Goal: Task Accomplishment & Management: Complete application form

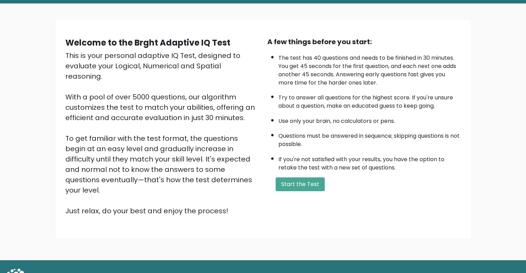
scroll to position [43, 0]
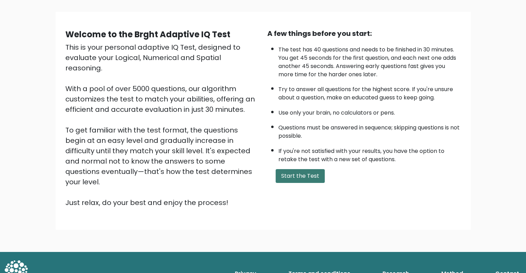
click at [305, 176] on button "Start the Test" at bounding box center [299, 176] width 49 height 14
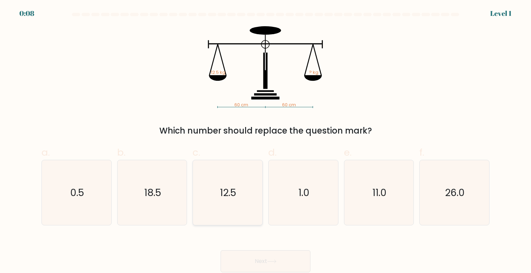
click at [216, 198] on icon "12.5" at bounding box center [227, 192] width 65 height 65
click at [265, 141] on input "c. 12.5" at bounding box center [265, 139] width 0 height 4
radio input "true"
click at [278, 262] on button "Next" at bounding box center [265, 262] width 90 height 22
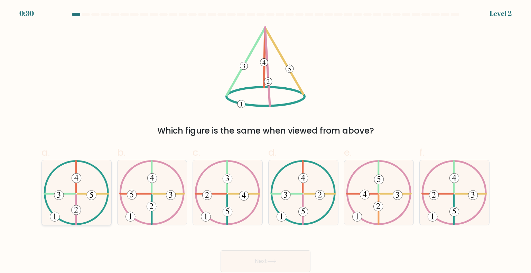
click at [97, 197] on icon at bounding box center [77, 192] width 66 height 65
click at [265, 141] on input "a." at bounding box center [265, 139] width 0 height 4
radio input "true"
click at [292, 262] on button "Next" at bounding box center [265, 262] width 90 height 22
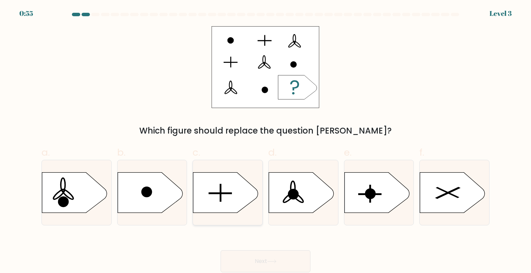
click at [239, 192] on icon at bounding box center [225, 192] width 65 height 40
click at [265, 141] on input "c." at bounding box center [265, 139] width 0 height 4
radio input "true"
click at [286, 260] on button "Next" at bounding box center [265, 262] width 90 height 22
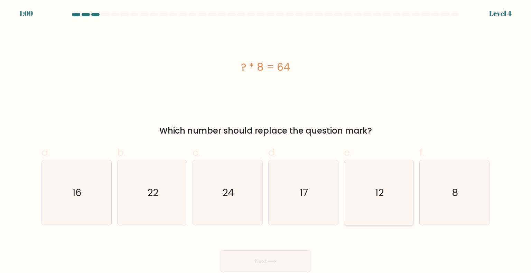
click at [364, 174] on icon "12" at bounding box center [378, 192] width 65 height 65
click at [266, 141] on input "e. 12" at bounding box center [265, 139] width 0 height 4
radio input "true"
click at [281, 255] on button "Next" at bounding box center [265, 262] width 90 height 22
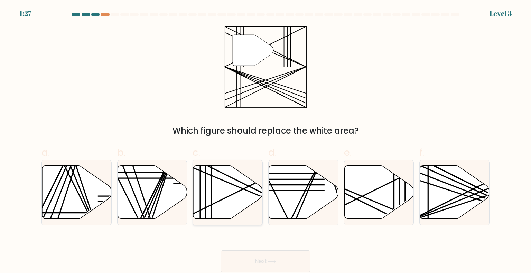
click at [230, 198] on icon at bounding box center [227, 192] width 69 height 53
click at [265, 141] on input "c." at bounding box center [265, 139] width 0 height 4
radio input "true"
click at [284, 261] on button "Next" at bounding box center [265, 262] width 90 height 22
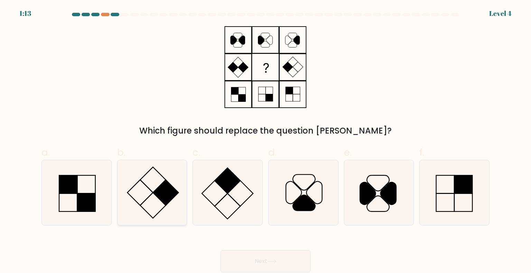
click at [156, 183] on icon at bounding box center [152, 192] width 65 height 65
click at [265, 141] on input "b." at bounding box center [265, 139] width 0 height 4
radio input "true"
click at [264, 257] on button "Next" at bounding box center [265, 262] width 90 height 22
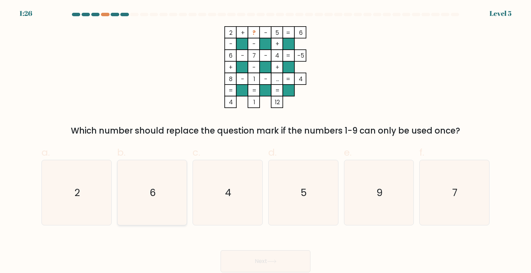
click at [165, 211] on icon "6" at bounding box center [152, 192] width 65 height 65
click at [265, 141] on input "b. 6" at bounding box center [265, 139] width 0 height 4
radio input "true"
click at [238, 221] on icon "4" at bounding box center [227, 192] width 65 height 65
click at [265, 141] on input "c. 4" at bounding box center [265, 139] width 0 height 4
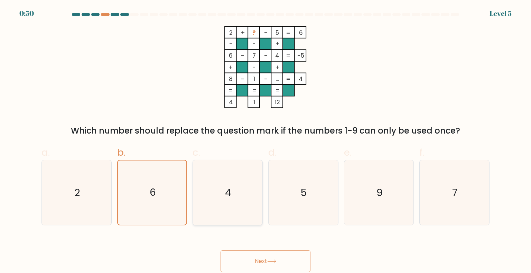
radio input "true"
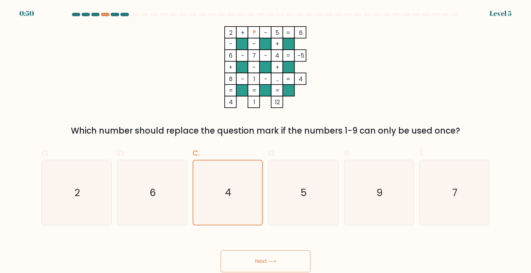
click at [279, 255] on button "Next" at bounding box center [265, 262] width 90 height 22
click at [278, 264] on button "Next" at bounding box center [265, 262] width 90 height 22
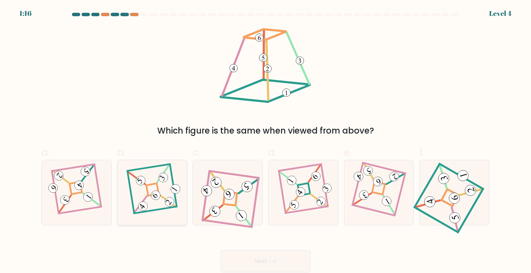
click at [167, 194] on icon at bounding box center [152, 193] width 45 height 52
click at [265, 141] on input "b." at bounding box center [265, 139] width 0 height 4
radio input "true"
click at [285, 252] on button "Next" at bounding box center [265, 262] width 90 height 22
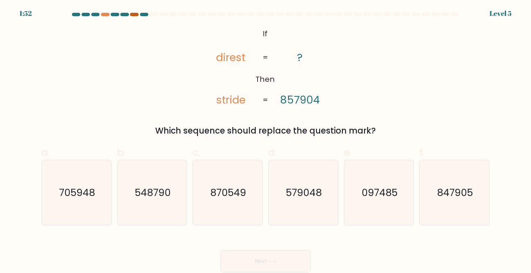
click at [133, 13] on div at bounding box center [134, 14] width 8 height 3
click at [321, 209] on icon "579048" at bounding box center [303, 192] width 65 height 65
click at [266, 141] on input "d. 579048" at bounding box center [265, 139] width 0 height 4
radio input "true"
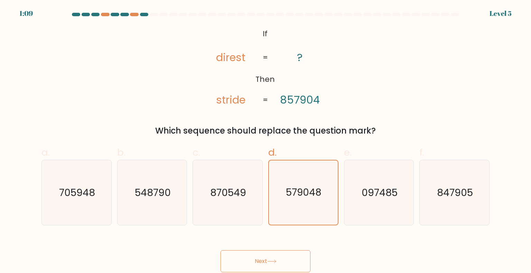
click at [297, 261] on button "Next" at bounding box center [265, 262] width 90 height 22
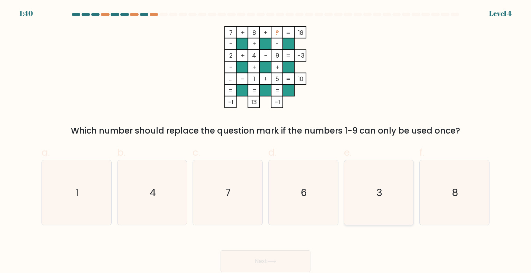
click at [387, 190] on icon "3" at bounding box center [378, 192] width 65 height 65
click at [266, 141] on input "e. 3" at bounding box center [265, 139] width 0 height 4
radio input "true"
click at [290, 258] on button "Next" at bounding box center [265, 262] width 90 height 22
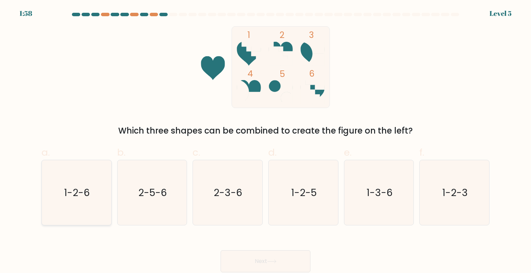
click at [98, 204] on icon "1-2-6" at bounding box center [76, 192] width 65 height 65
click at [265, 141] on input "a. 1-2-6" at bounding box center [265, 139] width 0 height 4
radio input "true"
click at [274, 253] on button "Next" at bounding box center [265, 262] width 90 height 22
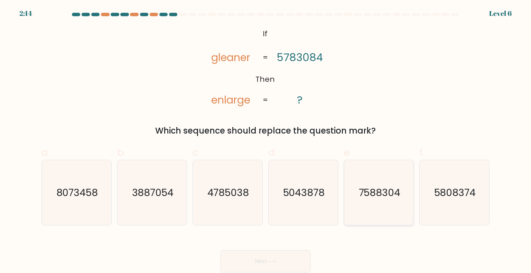
click at [366, 204] on icon "7588304" at bounding box center [378, 192] width 65 height 65
click at [266, 141] on input "e. 7588304" at bounding box center [265, 139] width 0 height 4
radio input "true"
click at [306, 267] on button "Next" at bounding box center [265, 262] width 90 height 22
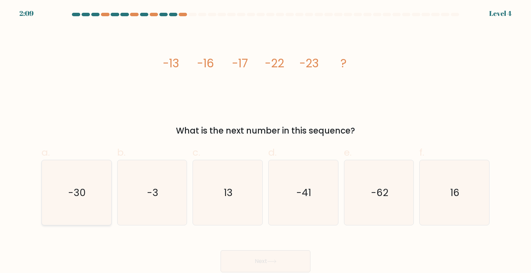
click at [108, 211] on icon "-30" at bounding box center [76, 192] width 65 height 65
click at [265, 141] on input "a. -30" at bounding box center [265, 139] width 0 height 4
radio input "true"
click at [252, 258] on button "Next" at bounding box center [265, 262] width 90 height 22
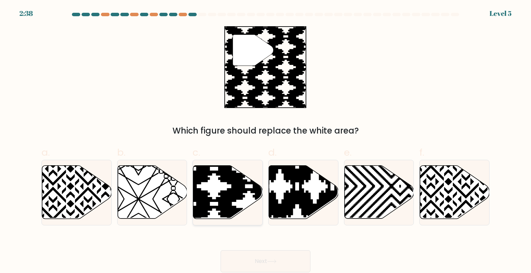
click at [223, 198] on icon at bounding box center [249, 222] width 140 height 140
click at [265, 141] on input "c." at bounding box center [265, 139] width 0 height 4
radio input "true"
click at [314, 189] on icon at bounding box center [303, 192] width 69 height 53
click at [266, 141] on input "d." at bounding box center [265, 139] width 0 height 4
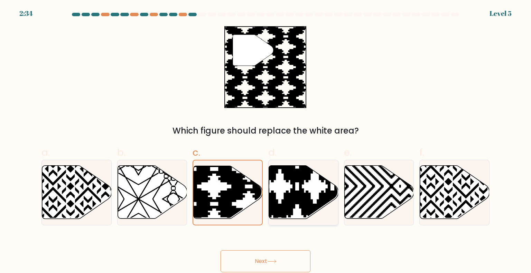
radio input "true"
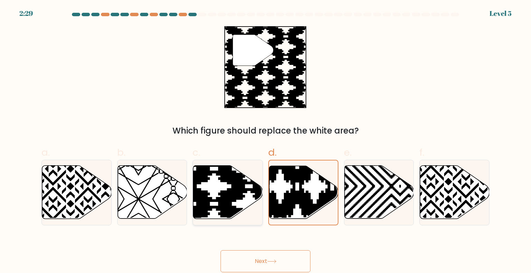
click at [227, 191] on icon at bounding box center [249, 222] width 140 height 140
click at [265, 141] on input "c." at bounding box center [265, 139] width 0 height 4
radio input "true"
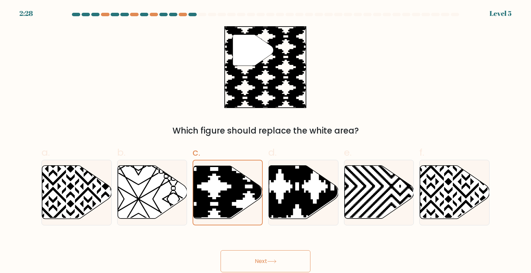
click at [287, 262] on button "Next" at bounding box center [265, 262] width 90 height 22
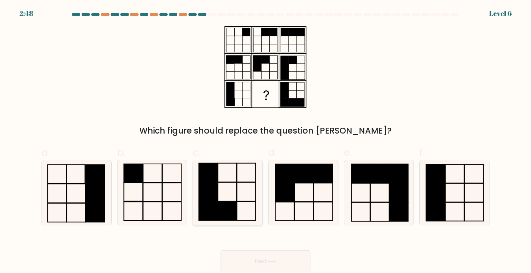
click at [238, 199] on icon at bounding box center [227, 192] width 65 height 65
click at [265, 141] on input "c." at bounding box center [265, 139] width 0 height 4
radio input "true"
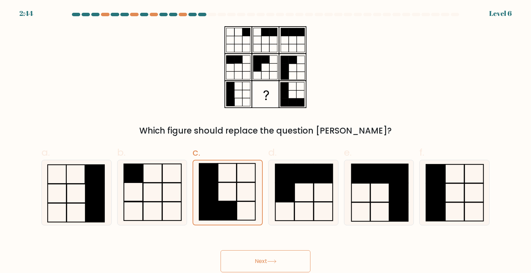
click at [292, 262] on button "Next" at bounding box center [265, 262] width 90 height 22
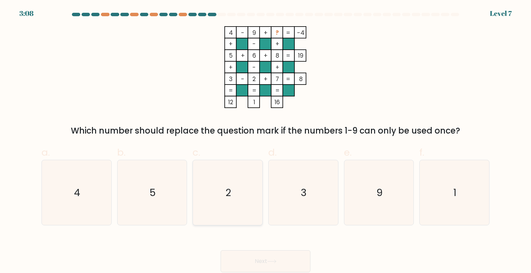
click at [258, 190] on icon "2" at bounding box center [227, 192] width 65 height 65
click at [265, 141] on input "c. 2" at bounding box center [265, 139] width 0 height 4
radio input "true"
click at [449, 206] on icon "1" at bounding box center [454, 192] width 65 height 65
click at [266, 141] on input "f. 1" at bounding box center [265, 139] width 0 height 4
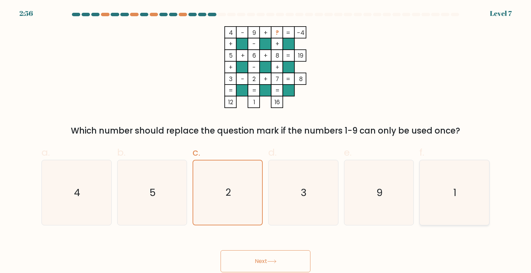
radio input "true"
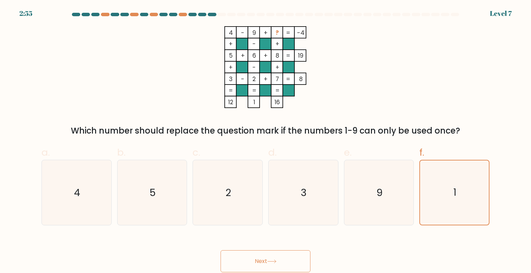
click at [299, 263] on button "Next" at bounding box center [265, 262] width 90 height 22
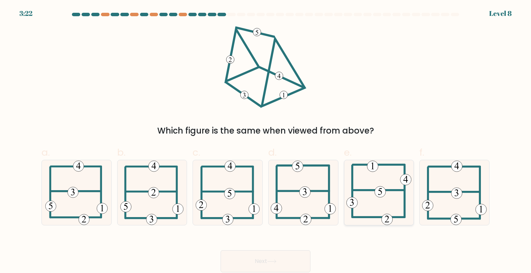
click at [367, 186] on icon at bounding box center [378, 192] width 65 height 65
click at [266, 141] on input "e." at bounding box center [265, 139] width 0 height 4
radio input "true"
click at [289, 265] on button "Next" at bounding box center [265, 262] width 90 height 22
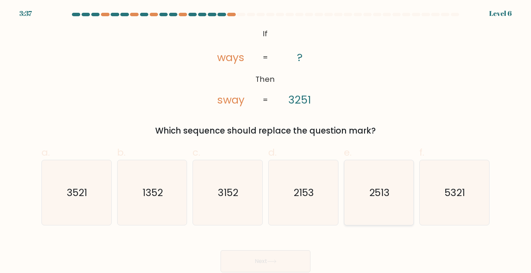
click at [358, 191] on icon "2513" at bounding box center [378, 192] width 65 height 65
click at [266, 141] on input "e. 2513" at bounding box center [265, 139] width 0 height 4
radio input "true"
click at [295, 261] on button "Next" at bounding box center [265, 262] width 90 height 22
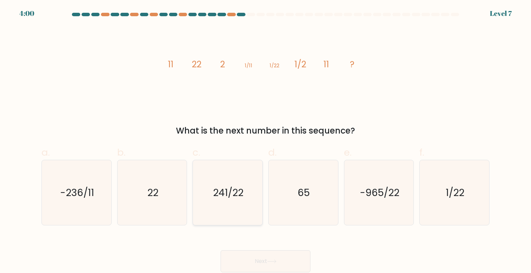
click at [256, 202] on icon "241/22" at bounding box center [227, 192] width 65 height 65
click at [265, 141] on input "c. 241/22" at bounding box center [265, 139] width 0 height 4
radio input "true"
click at [274, 262] on icon at bounding box center [271, 262] width 9 height 4
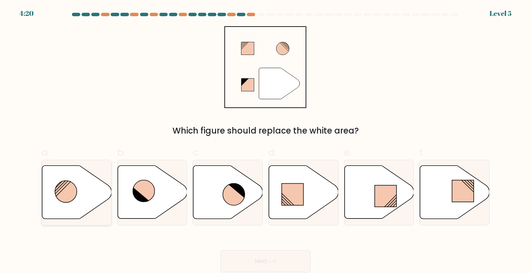
click at [107, 196] on icon at bounding box center [76, 192] width 69 height 53
click at [265, 141] on input "a." at bounding box center [265, 139] width 0 height 4
radio input "true"
click at [284, 255] on button "Next" at bounding box center [265, 262] width 90 height 22
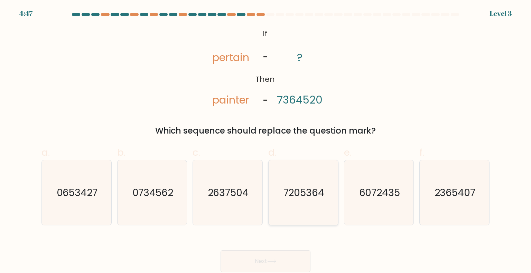
click at [285, 177] on icon "7205364" at bounding box center [303, 192] width 65 height 65
click at [266, 141] on input "d. 7205364" at bounding box center [265, 139] width 0 height 4
radio input "true"
click at [275, 257] on button "Next" at bounding box center [265, 262] width 90 height 22
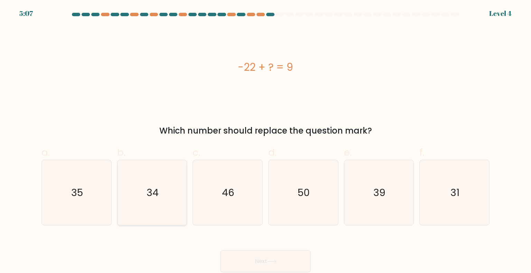
click at [181, 213] on icon "34" at bounding box center [152, 192] width 65 height 65
click at [265, 141] on input "b. 34" at bounding box center [265, 139] width 0 height 4
radio input "true"
click at [277, 258] on button "Next" at bounding box center [265, 262] width 90 height 22
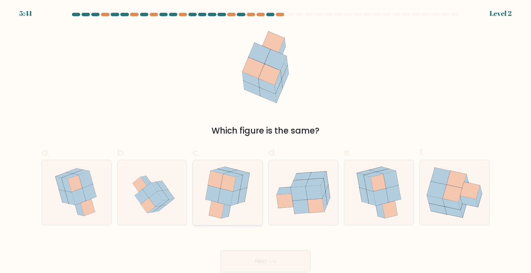
click at [227, 203] on icon at bounding box center [225, 196] width 15 height 17
click at [265, 141] on input "c." at bounding box center [265, 139] width 0 height 4
radio input "true"
click at [249, 259] on button "Next" at bounding box center [265, 262] width 90 height 22
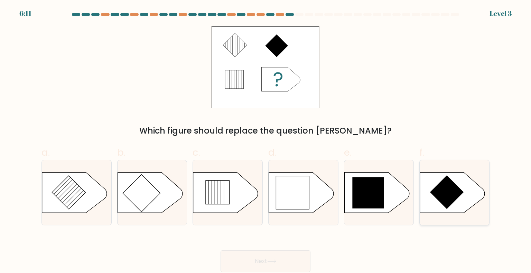
click at [435, 181] on icon at bounding box center [452, 192] width 65 height 40
click at [266, 141] on input "f." at bounding box center [265, 139] width 0 height 4
radio input "true"
click at [393, 185] on icon at bounding box center [376, 192] width 65 height 40
click at [266, 141] on input "e." at bounding box center [265, 139] width 0 height 4
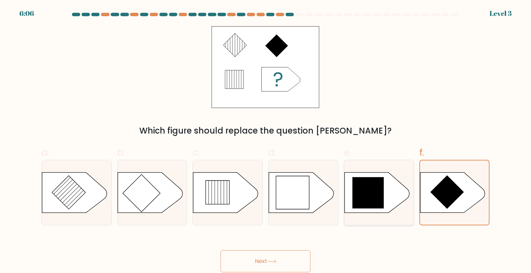
radio input "true"
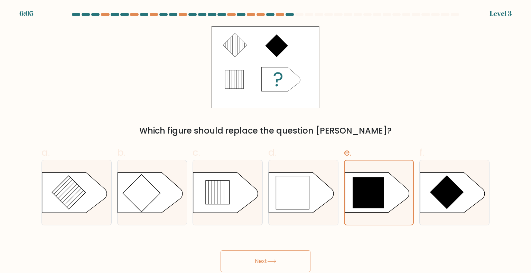
click at [281, 258] on button "Next" at bounding box center [265, 262] width 90 height 22
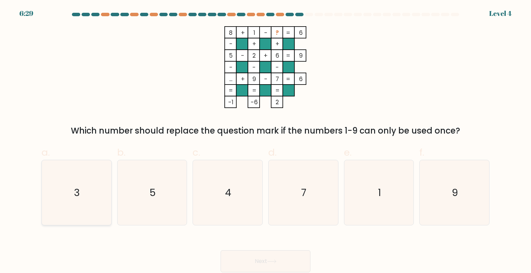
click at [102, 198] on icon "3" at bounding box center [76, 192] width 65 height 65
click at [265, 141] on input "a. 3" at bounding box center [265, 139] width 0 height 4
radio input "true"
click at [260, 256] on button "Next" at bounding box center [265, 262] width 90 height 22
click at [263, 261] on button "Next" at bounding box center [265, 262] width 90 height 22
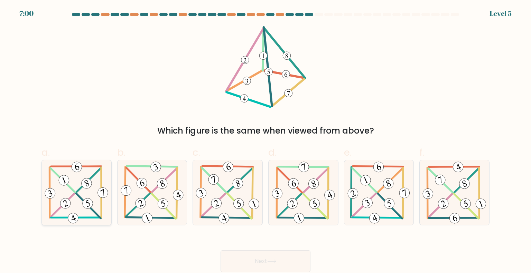
click at [71, 213] on icon at bounding box center [76, 192] width 67 height 65
click at [265, 141] on input "a." at bounding box center [265, 139] width 0 height 4
radio input "true"
click at [264, 257] on button "Next" at bounding box center [265, 262] width 90 height 22
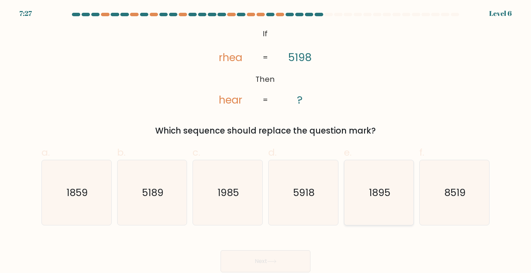
click at [395, 197] on icon "1895" at bounding box center [378, 192] width 65 height 65
click at [266, 141] on input "e. 1895" at bounding box center [265, 139] width 0 height 4
radio input "true"
click at [299, 258] on button "Next" at bounding box center [265, 262] width 90 height 22
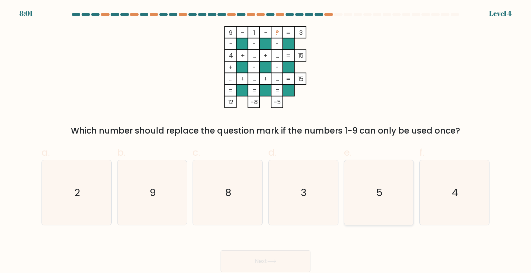
click at [358, 195] on icon "5" at bounding box center [378, 192] width 65 height 65
click at [266, 141] on input "e. 5" at bounding box center [265, 139] width 0 height 4
radio input "true"
click at [275, 257] on button "Next" at bounding box center [265, 262] width 90 height 22
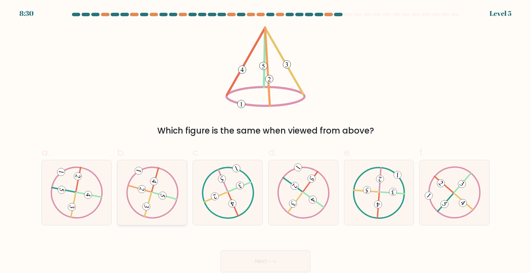
click at [170, 213] on icon at bounding box center [152, 193] width 53 height 52
click at [265, 141] on input "b." at bounding box center [265, 139] width 0 height 4
radio input "true"
click at [279, 254] on button "Next" at bounding box center [265, 262] width 90 height 22
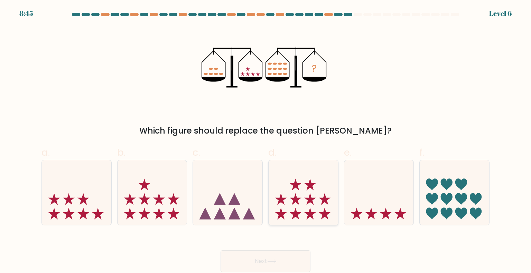
click at [295, 197] on icon at bounding box center [296, 199] width 12 height 12
click at [266, 141] on input "d." at bounding box center [265, 139] width 0 height 4
radio input "true"
click at [286, 259] on button "Next" at bounding box center [265, 262] width 90 height 22
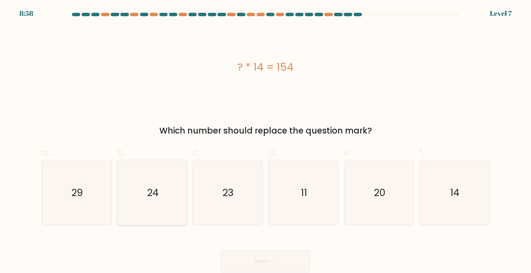
click at [180, 207] on icon "24" at bounding box center [152, 192] width 65 height 65
click at [265, 141] on input "b. 24" at bounding box center [265, 139] width 0 height 4
radio input "true"
click at [287, 257] on button "Next" at bounding box center [265, 262] width 90 height 22
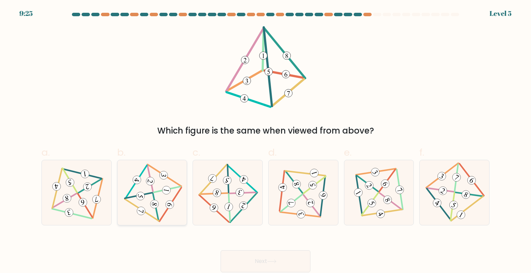
click at [136, 179] on 708 at bounding box center [137, 181] width 10 height 10
click at [265, 141] on input "b." at bounding box center [265, 139] width 0 height 4
radio input "true"
click at [227, 258] on button "Next" at bounding box center [265, 262] width 90 height 22
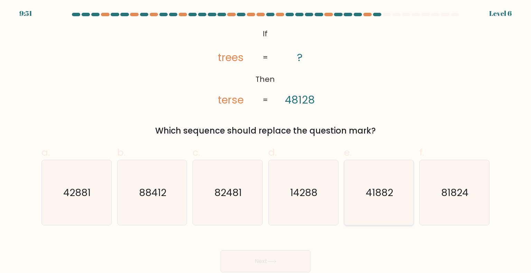
click at [387, 213] on icon "41882" at bounding box center [378, 192] width 65 height 65
click at [266, 141] on input "e. 41882" at bounding box center [265, 139] width 0 height 4
radio input "true"
click at [303, 260] on button "Next" at bounding box center [265, 262] width 90 height 22
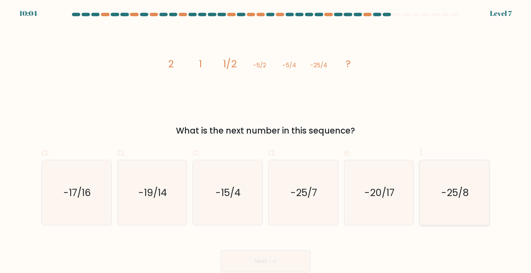
click at [437, 203] on icon "-25/8" at bounding box center [454, 192] width 65 height 65
click at [266, 141] on input "f. -25/8" at bounding box center [265, 139] width 0 height 4
radio input "true"
click at [287, 269] on button "Next" at bounding box center [265, 262] width 90 height 22
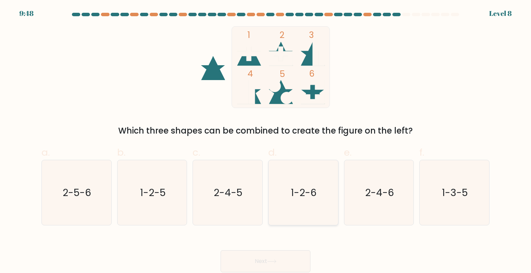
click at [297, 215] on icon "1-2-6" at bounding box center [303, 192] width 65 height 65
click at [266, 141] on input "d. 1-2-6" at bounding box center [265, 139] width 0 height 4
radio input "true"
click at [283, 258] on button "Next" at bounding box center [265, 262] width 90 height 22
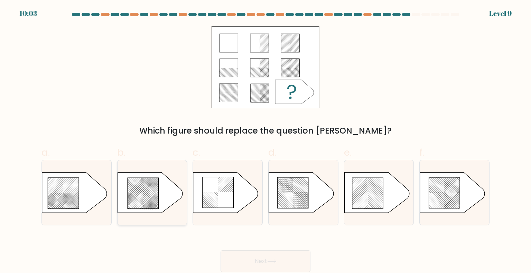
click at [176, 197] on icon at bounding box center [149, 192] width 65 height 40
click at [265, 141] on input "b." at bounding box center [265, 139] width 0 height 4
radio input "true"
click at [305, 258] on button "Next" at bounding box center [265, 262] width 90 height 22
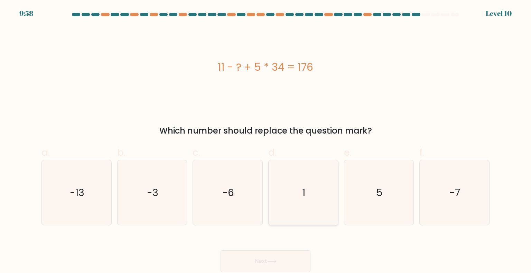
click at [321, 200] on icon "1" at bounding box center [303, 192] width 65 height 65
click at [266, 141] on input "d. 1" at bounding box center [265, 139] width 0 height 4
radio input "true"
click at [295, 252] on button "Next" at bounding box center [265, 262] width 90 height 22
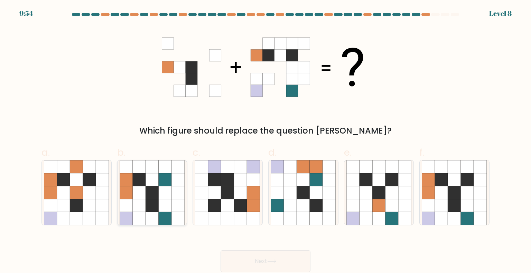
click at [180, 207] on icon at bounding box center [177, 205] width 13 height 13
click at [265, 141] on input "b." at bounding box center [265, 139] width 0 height 4
radio input "true"
click at [378, 207] on icon at bounding box center [378, 205] width 13 height 13
click at [266, 141] on input "e." at bounding box center [265, 139] width 0 height 4
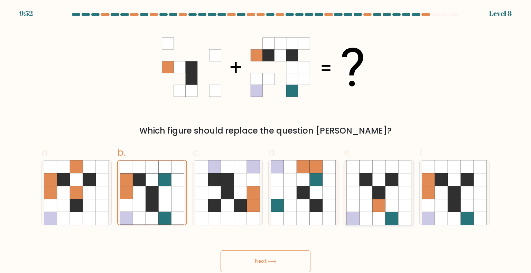
radio input "true"
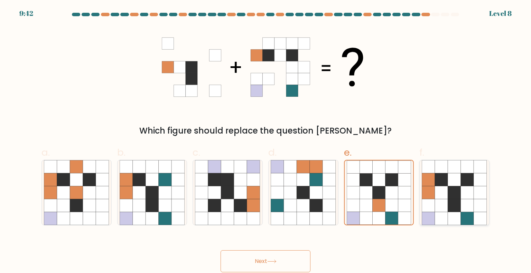
click at [469, 198] on icon at bounding box center [467, 192] width 13 height 13
click at [266, 141] on input "f." at bounding box center [265, 139] width 0 height 4
radio input "true"
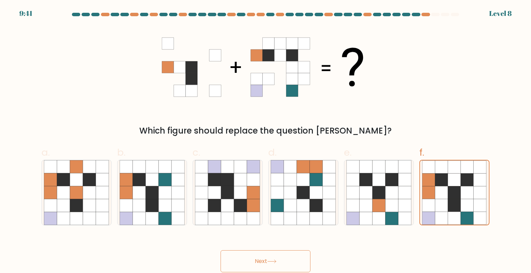
click at [289, 265] on button "Next" at bounding box center [265, 262] width 90 height 22
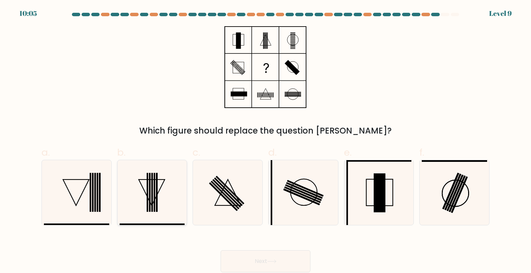
click at [155, 196] on rect at bounding box center [155, 192] width 2 height 39
click at [265, 141] on input "b." at bounding box center [265, 139] width 0 height 4
radio input "true"
click at [223, 199] on icon at bounding box center [227, 192] width 65 height 65
click at [265, 141] on input "c." at bounding box center [265, 139] width 0 height 4
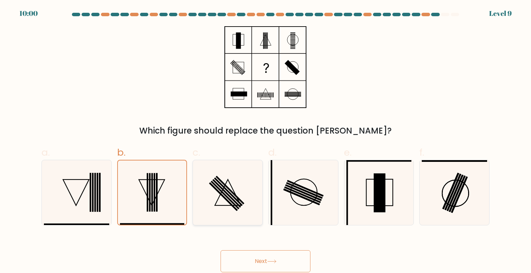
radio input "true"
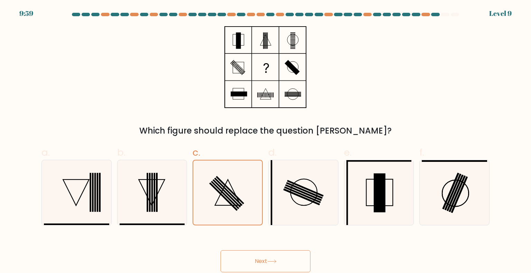
click at [289, 260] on button "Next" at bounding box center [265, 262] width 90 height 22
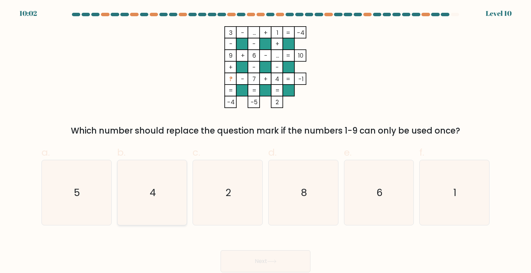
click at [154, 191] on text "4" at bounding box center [153, 193] width 6 height 14
click at [265, 141] on input "b. 4" at bounding box center [265, 139] width 0 height 4
radio input "true"
click at [294, 256] on button "Next" at bounding box center [265, 262] width 90 height 22
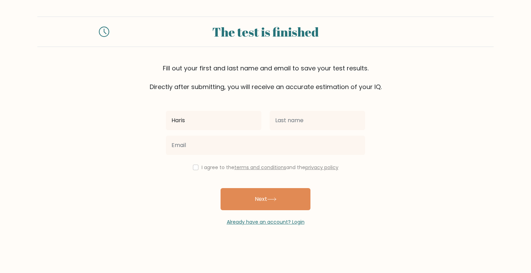
type input "Haris"
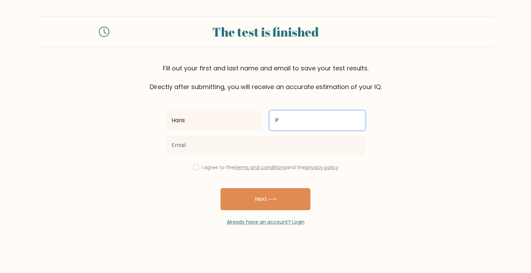
click at [314, 123] on input "P" at bounding box center [317, 120] width 95 height 19
type input "Pujiantoro"
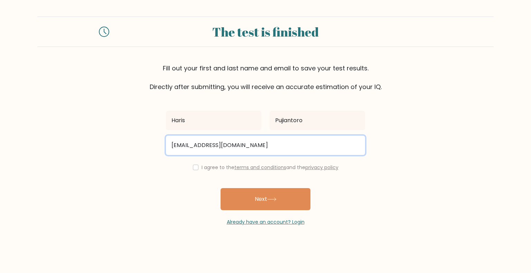
type input "harispujiantoro09@gmail.com"
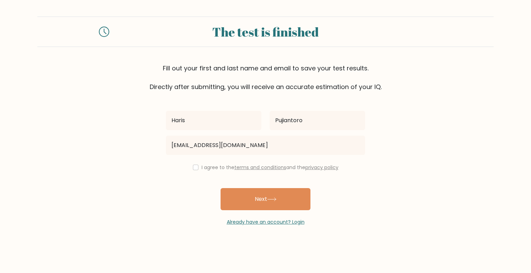
click at [205, 167] on label "I agree to the terms and conditions and the privacy policy" at bounding box center [269, 167] width 137 height 7
click at [193, 168] on input "checkbox" at bounding box center [196, 168] width 6 height 6
checkbox input "true"
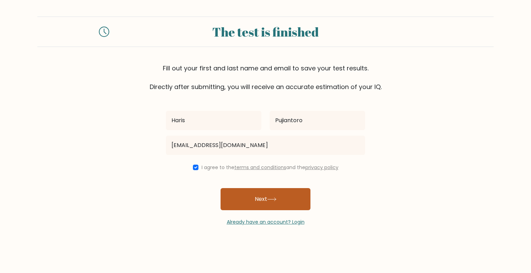
click at [255, 193] on button "Next" at bounding box center [265, 199] width 90 height 22
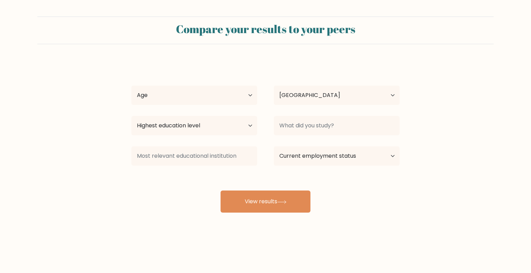
select select "ID"
click at [246, 101] on select "Age Under 18 years old 18-24 years old 25-34 years old 35-44 years old 45-54 ye…" at bounding box center [194, 95] width 126 height 19
select select "25_34"
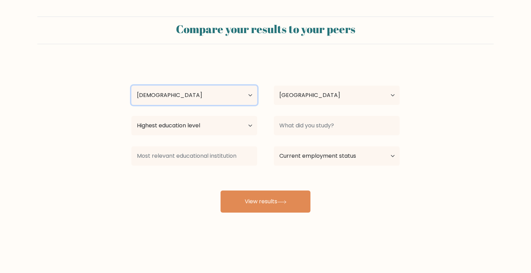
click at [131, 86] on select "Age Under 18 years old 18-24 years old 25-34 years old 35-44 years old 45-54 ye…" at bounding box center [194, 95] width 126 height 19
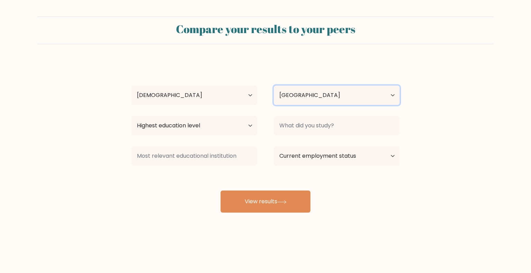
click at [320, 101] on select "Country Afghanistan Albania Algeria American Samoa Andorra Angola Anguilla Anta…" at bounding box center [337, 95] width 126 height 19
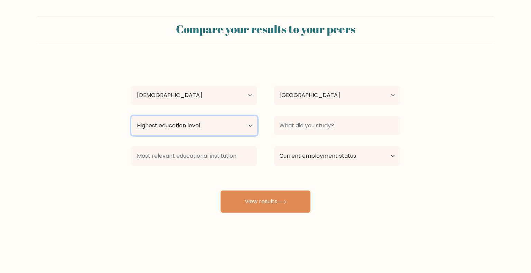
click at [208, 126] on select "Highest education level No schooling Primary Lower Secondary Upper Secondary Oc…" at bounding box center [194, 125] width 126 height 19
drag, startPoint x: 307, startPoint y: 141, endPoint x: 307, endPoint y: 148, distance: 7.3
click at [307, 141] on div "Haris Pujiantoro Age Under 18 years old 18-24 years old 25-34 years old 35-44 y…" at bounding box center [265, 137] width 276 height 152
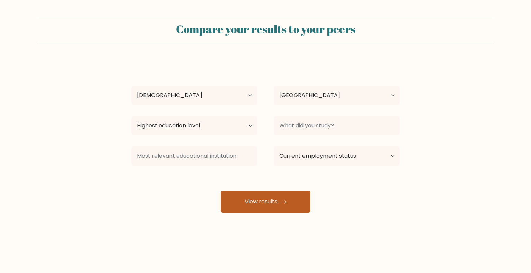
click at [285, 194] on button "View results" at bounding box center [265, 202] width 90 height 22
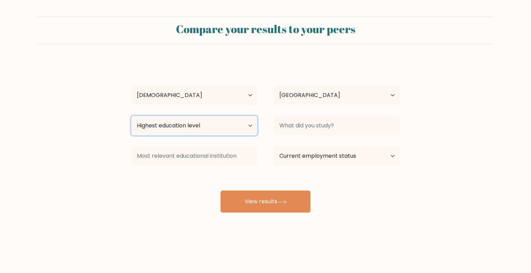
click at [203, 118] on select "Highest education level No schooling Primary Lower Secondary Upper Secondary Oc…" at bounding box center [194, 125] width 126 height 19
select select "bachelors_degree"
click at [131, 116] on select "Highest education level No schooling Primary Lower Secondary Upper Secondary Oc…" at bounding box center [194, 125] width 126 height 19
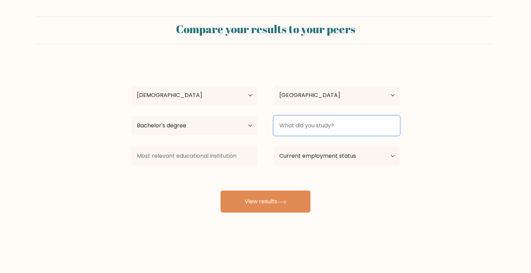
click at [330, 128] on input at bounding box center [337, 125] width 126 height 19
type input "I"
type input "U"
type input "N"
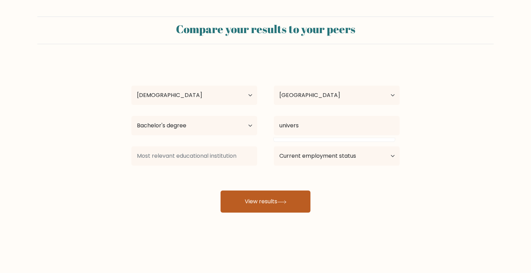
click at [297, 200] on button "View results" at bounding box center [265, 202] width 90 height 22
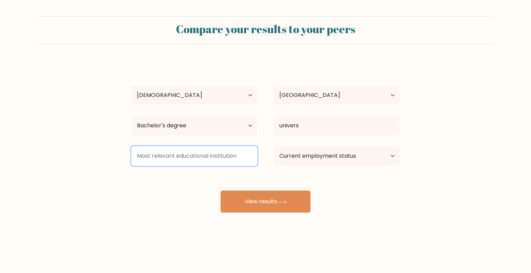
click at [226, 154] on input at bounding box center [194, 156] width 126 height 19
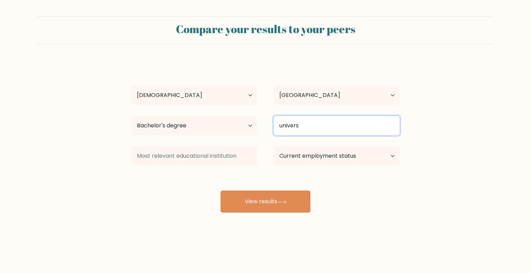
click at [325, 125] on input "univers" at bounding box center [337, 125] width 126 height 19
type input "universitas Satya Negara Indonesia"
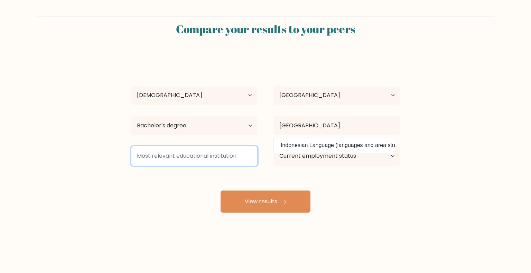
click at [223, 160] on input at bounding box center [194, 156] width 126 height 19
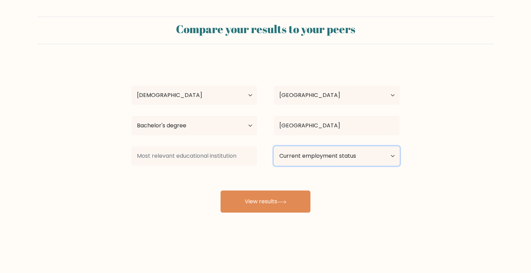
click at [286, 157] on select "Current employment status Employed Student Retired Other / prefer not to answer" at bounding box center [337, 156] width 126 height 19
select select "other"
click at [274, 147] on select "Current employment status Employed Student Retired Other / prefer not to answer" at bounding box center [337, 156] width 126 height 19
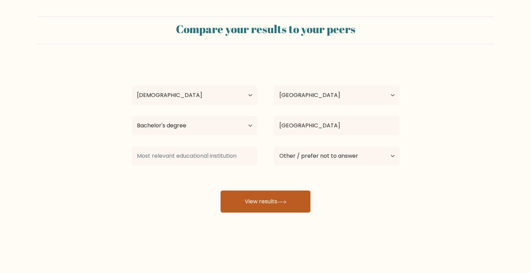
click at [290, 206] on button "View results" at bounding box center [265, 202] width 90 height 22
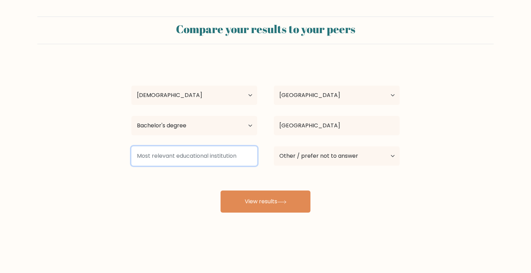
click at [191, 153] on input at bounding box center [194, 156] width 126 height 19
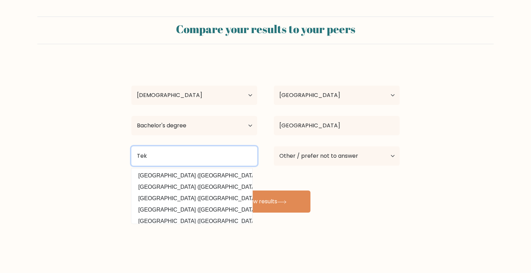
type input "Tek"
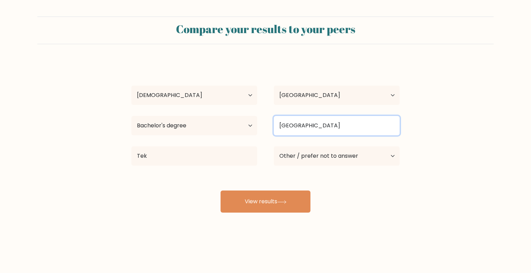
drag, startPoint x: 386, startPoint y: 125, endPoint x: 248, endPoint y: 117, distance: 138.1
click at [248, 117] on div "Highest education level No schooling Primary Lower Secondary Upper Secondary Oc…" at bounding box center [265, 125] width 285 height 25
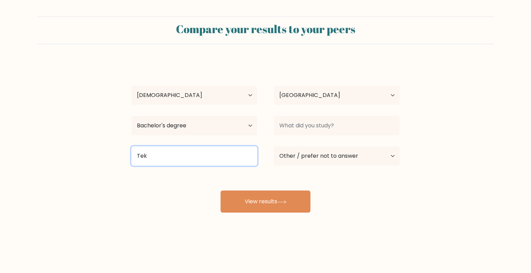
click at [221, 153] on input "Tek" at bounding box center [194, 156] width 126 height 19
type input "T"
paste input "universitas Satya Negara Indonesia"
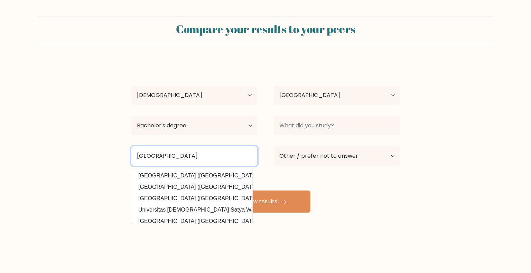
type input "universitas Satya Negara Indonesia"
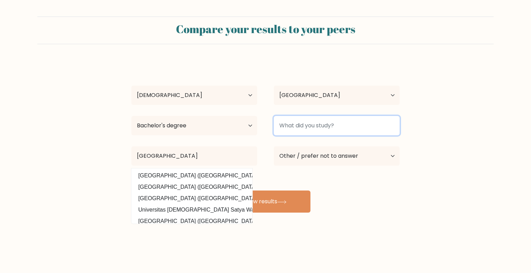
click at [337, 121] on input at bounding box center [337, 125] width 126 height 19
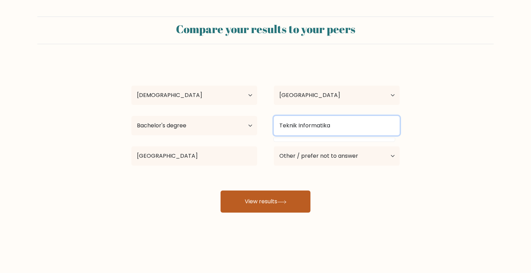
type input "Teknik Informatika"
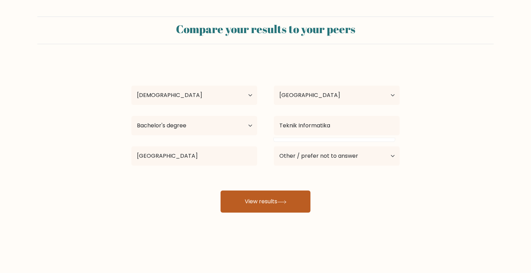
click at [263, 205] on button "View results" at bounding box center [265, 202] width 90 height 22
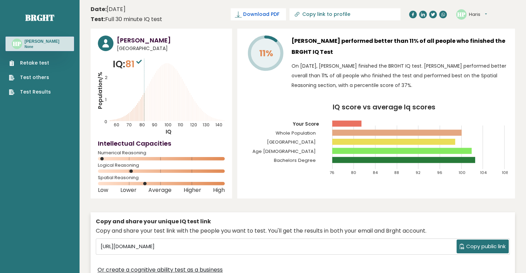
click at [279, 12] on span "Download PDF" at bounding box center [261, 14] width 36 height 7
click at [286, 17] on span "✓ Your PDF is downloaded..." at bounding box center [246, 14] width 78 height 12
click at [286, 12] on span "✓ Your PDF is downloaded..." at bounding box center [246, 14] width 78 height 12
click at [371, 11] on input "Copy link to profile" at bounding box center [349, 14] width 94 height 6
type input "https://brght.org/profile/haris-pujiantoro/?utm_source=share&utm_medium=copy&ut…"
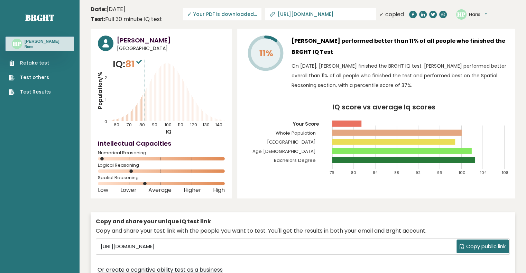
click at [353, 22] on header "Date: October 09, 2025 Test: Full 30 minute IQ test Download PDF Downloading...…" at bounding box center [303, 14] width 424 height 22
click at [261, 17] on span "✓ Your PDF is downloaded..." at bounding box center [222, 14] width 78 height 12
click at [279, 17] on span "Download PDF" at bounding box center [261, 14] width 36 height 7
drag, startPoint x: 332, startPoint y: 12, endPoint x: 386, endPoint y: 13, distance: 53.6
click at [386, 13] on link "Copy link to profile" at bounding box center [344, 14] width 111 height 12
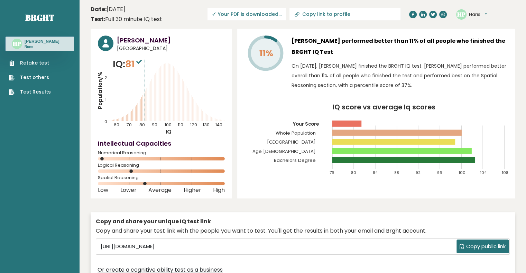
type input "[URL][DOMAIN_NAME]"
click at [386, 13] on div "✓ copied" at bounding box center [391, 14] width 25 height 8
click at [343, 16] on input "[URL][DOMAIN_NAME]" at bounding box center [324, 14] width 94 height 6
click at [329, 16] on input "https://brght.org/profile/haris-pujiantoro/?utm_source=share&utm_medium=copy&ut…" at bounding box center [324, 14] width 94 height 6
click at [276, 11] on icon at bounding box center [272, 14] width 7 height 7
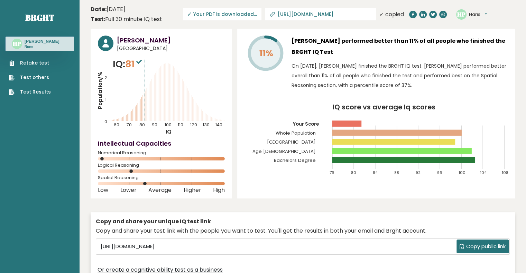
click at [134, 60] on span "81" at bounding box center [134, 64] width 18 height 13
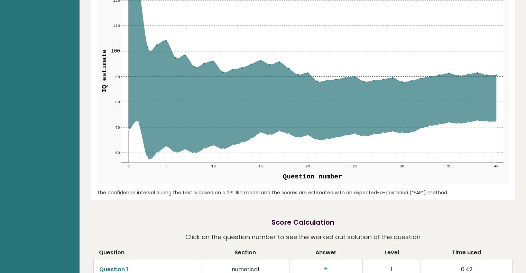
scroll to position [811, 0]
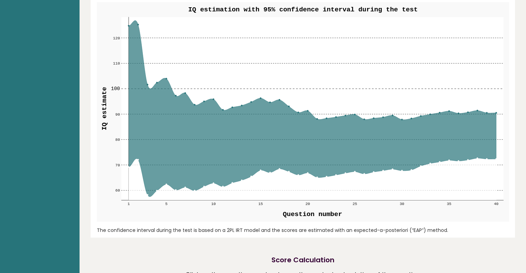
click at [208, 124] on icon at bounding box center [311, 108] width 367 height 176
click at [208, 96] on rect at bounding box center [312, 108] width 382 height 183
click at [210, 102] on icon at bounding box center [311, 108] width 367 height 176
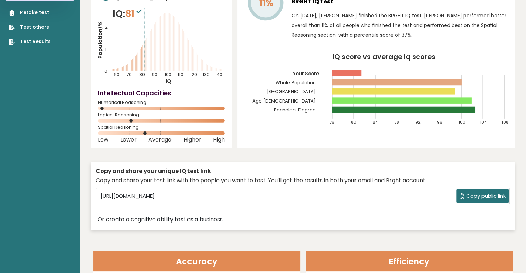
scroll to position [0, 0]
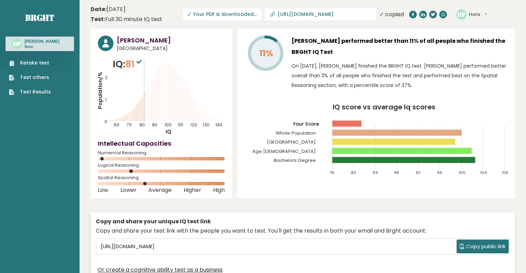
click at [257, 47] on icon at bounding box center [265, 53] width 32 height 32
click at [387, 161] on rect at bounding box center [403, 160] width 143 height 6
click at [23, 60] on link "Retake test" at bounding box center [30, 62] width 42 height 7
click at [279, 12] on span "Download PDF" at bounding box center [261, 14] width 36 height 7
drag, startPoint x: 270, startPoint y: 251, endPoint x: 75, endPoint y: 248, distance: 194.9
